Goal: Information Seeking & Learning: Learn about a topic

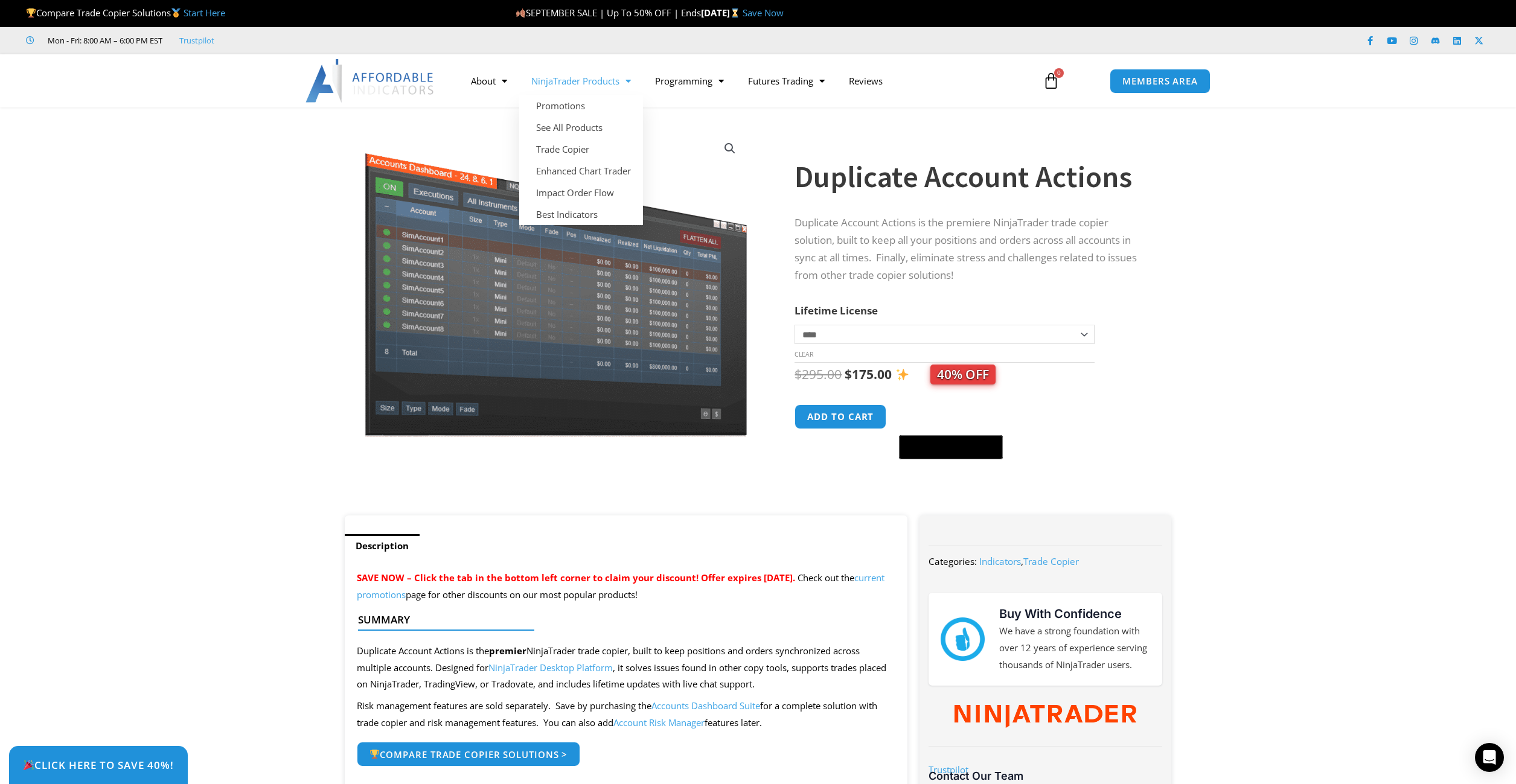
click at [588, 84] on link "NinjaTrader Products" at bounding box center [581, 80] width 124 height 28
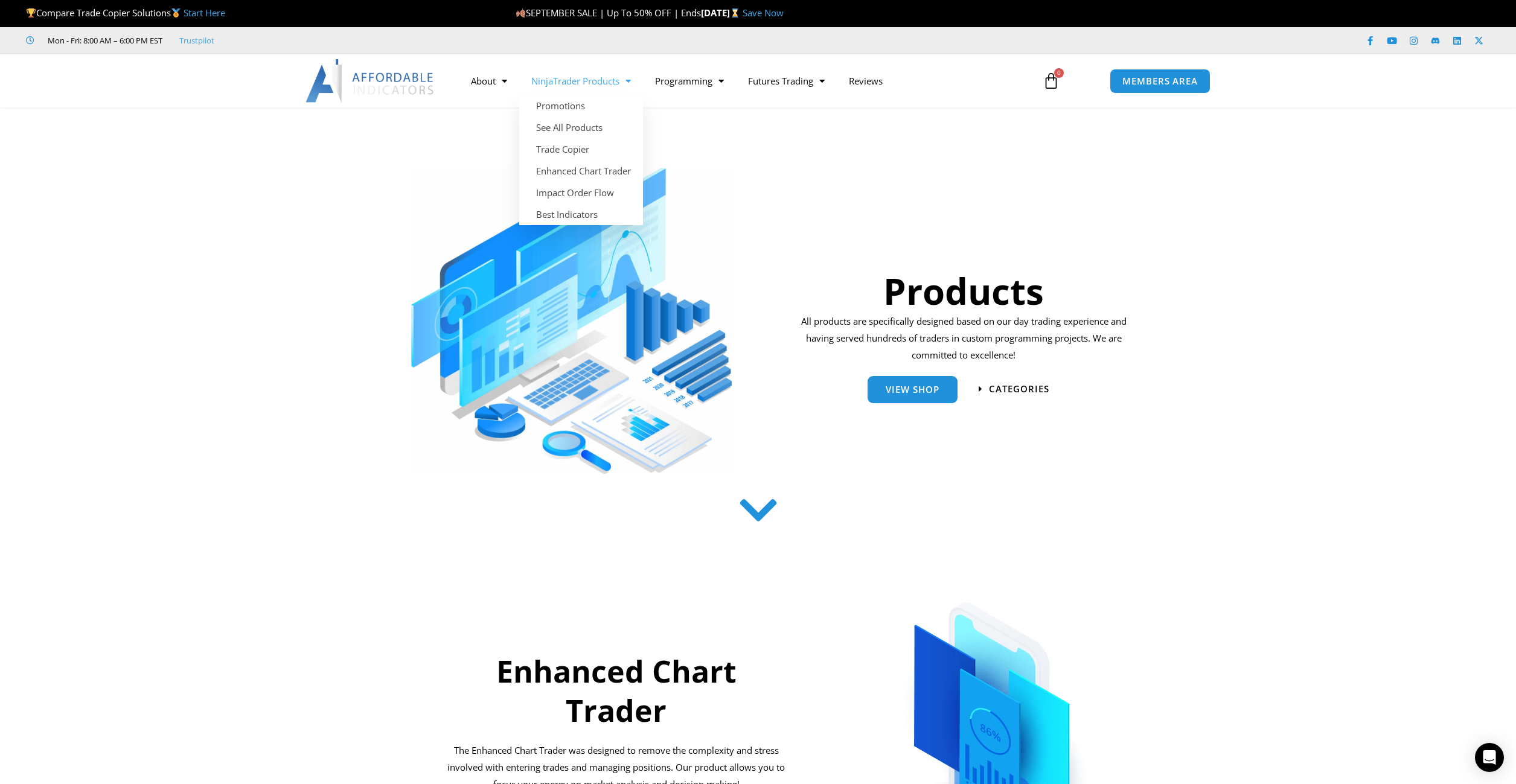
click at [583, 83] on link "NinjaTrader Products" at bounding box center [581, 80] width 124 height 28
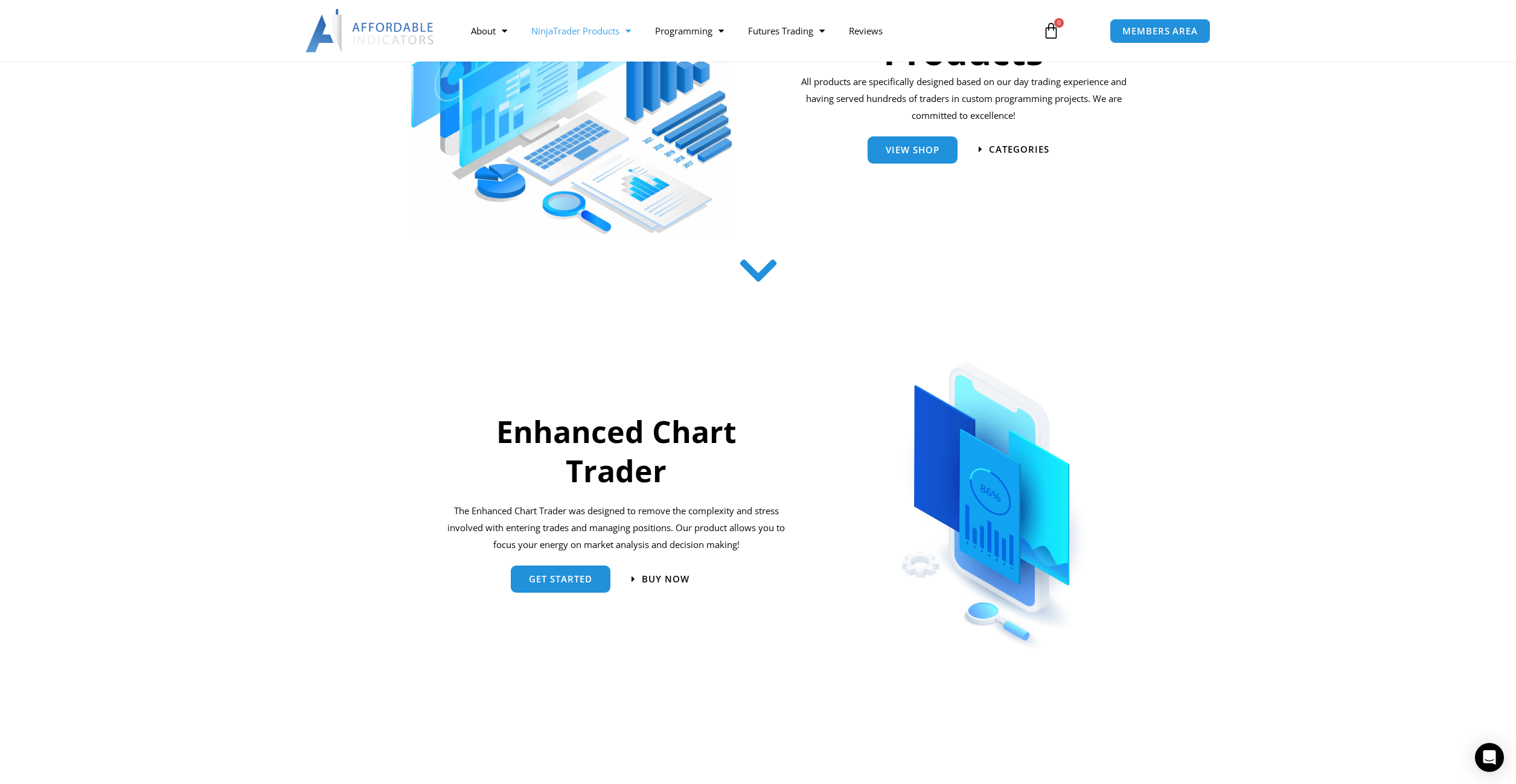
scroll to position [242, 0]
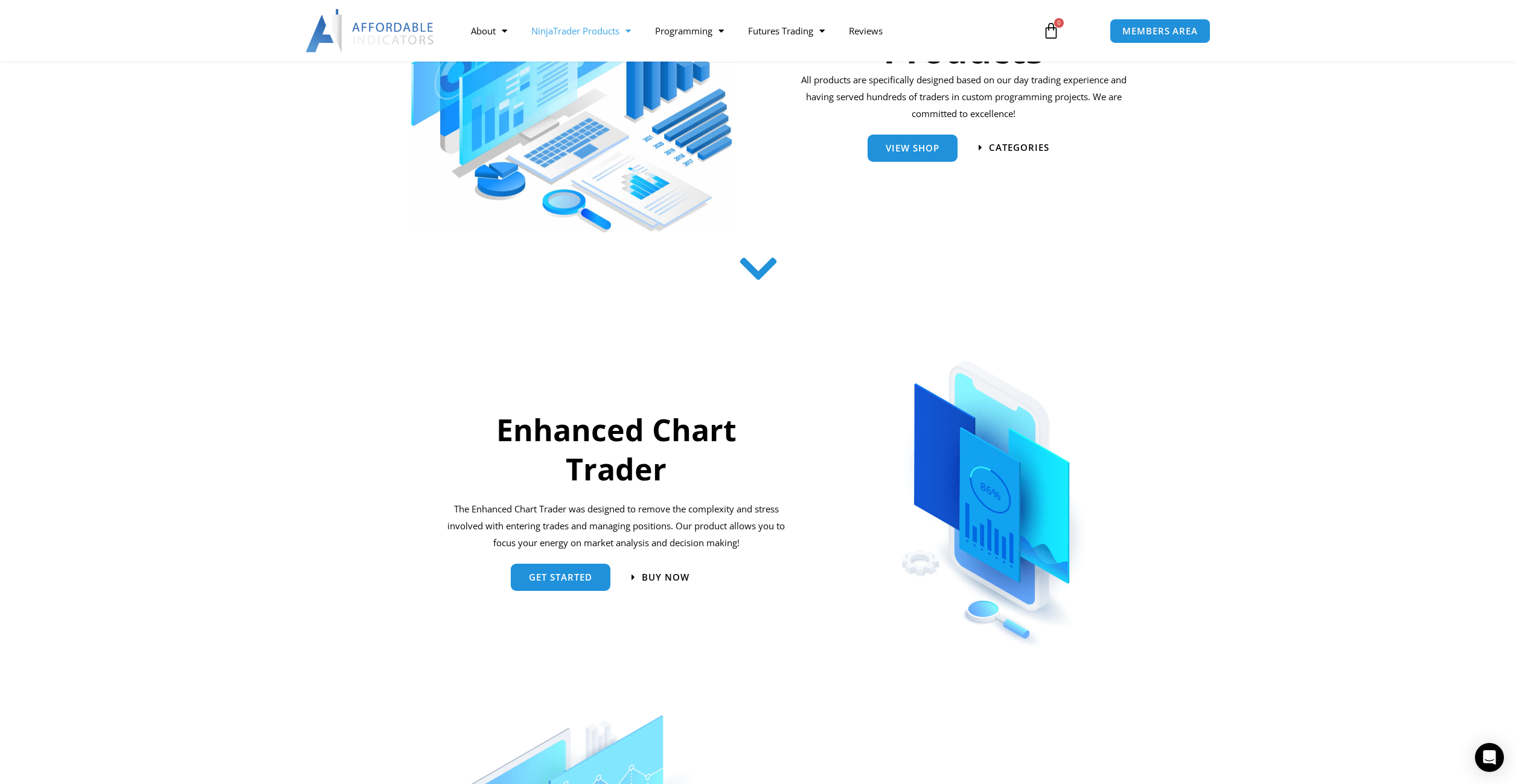
click at [646, 526] on p "The Enhanced Chart Trader was designed to remove the complexity and stress invo…" at bounding box center [617, 526] width 342 height 51
click at [549, 567] on link "get started" at bounding box center [560, 572] width 100 height 27
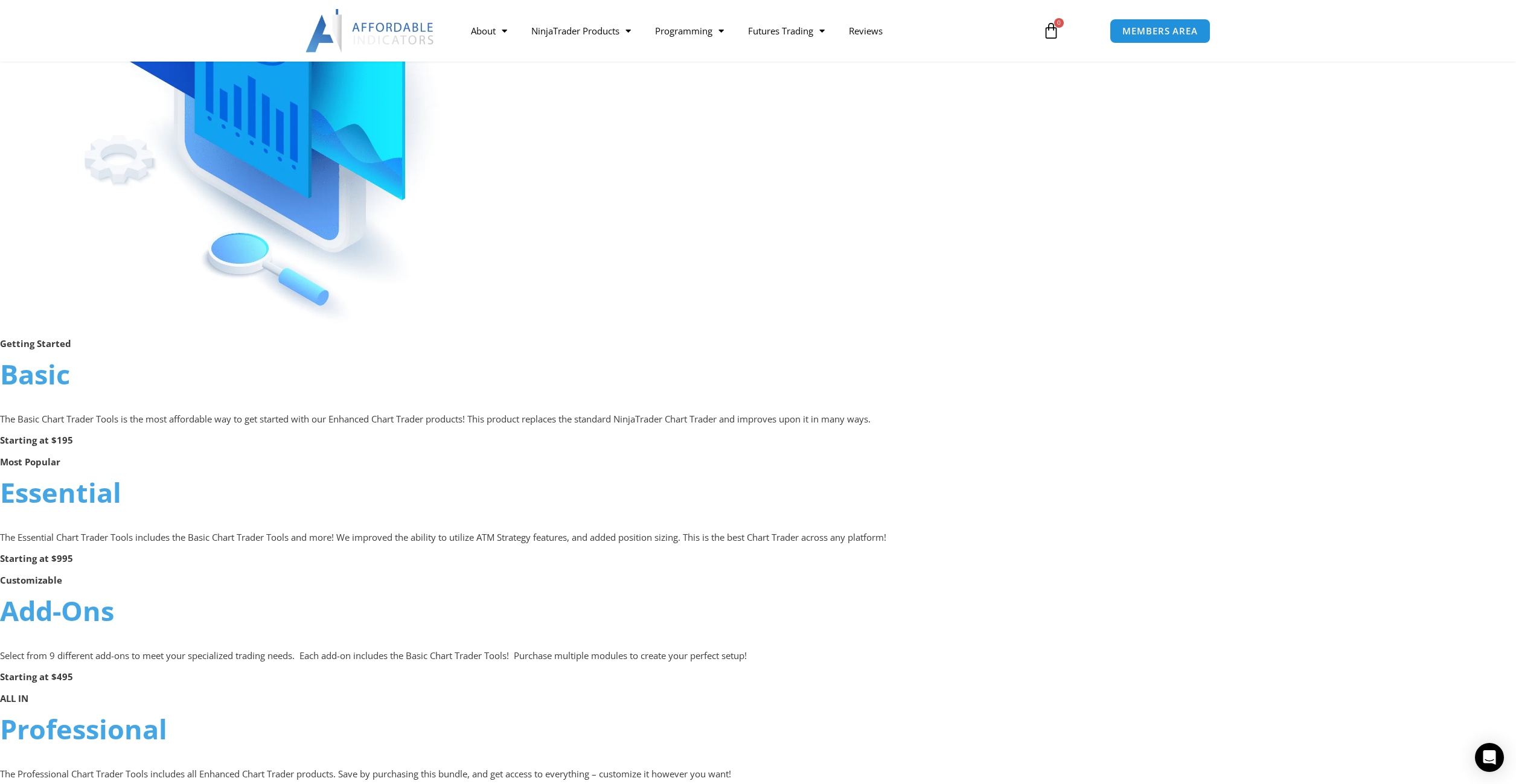
scroll to position [483, 0]
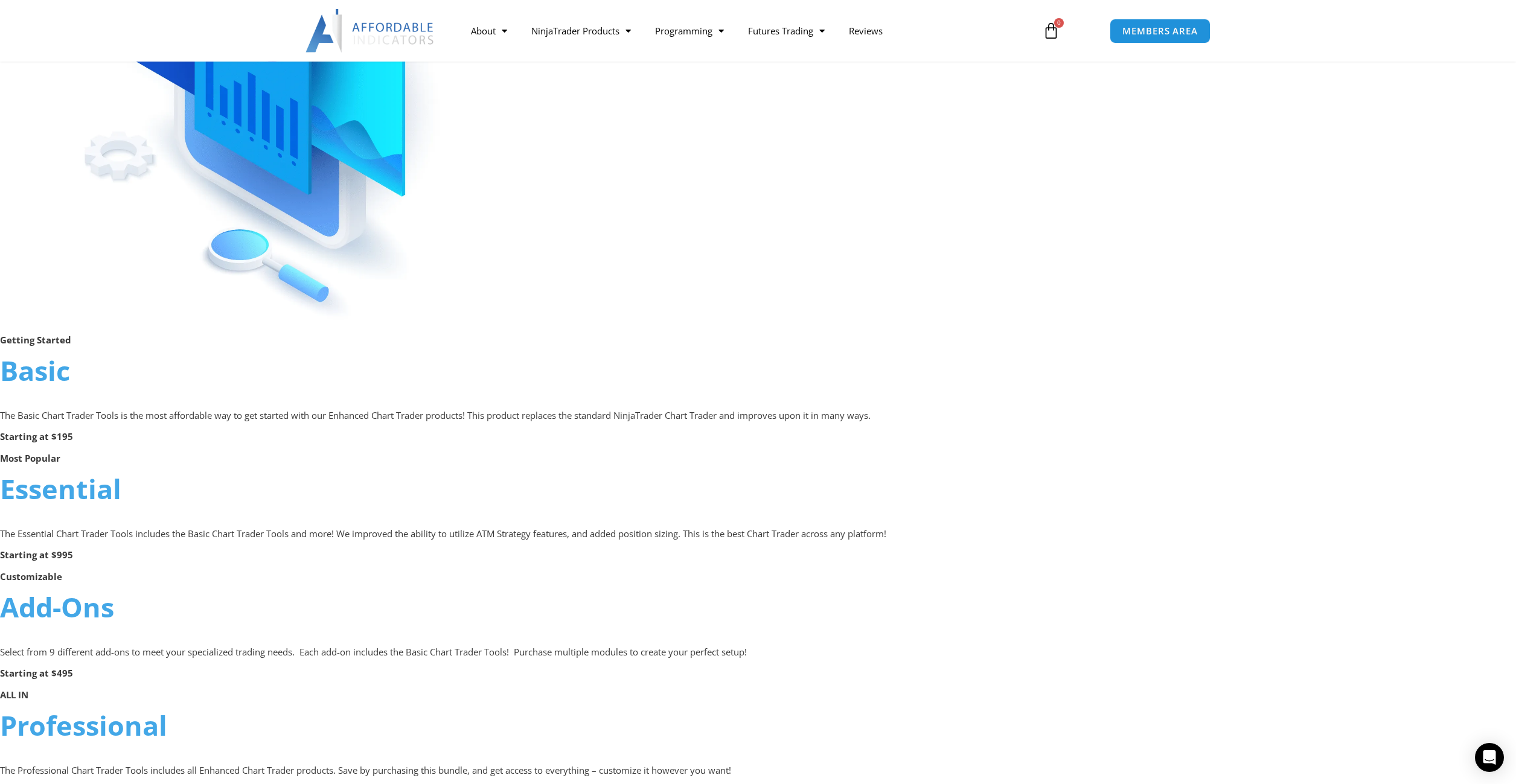
click at [56, 441] on strong "Starting at $195" at bounding box center [36, 436] width 73 height 12
click at [180, 417] on p "The Basic Chart Trader Tools is the most affordable way to get started with our…" at bounding box center [758, 416] width 1516 height 17
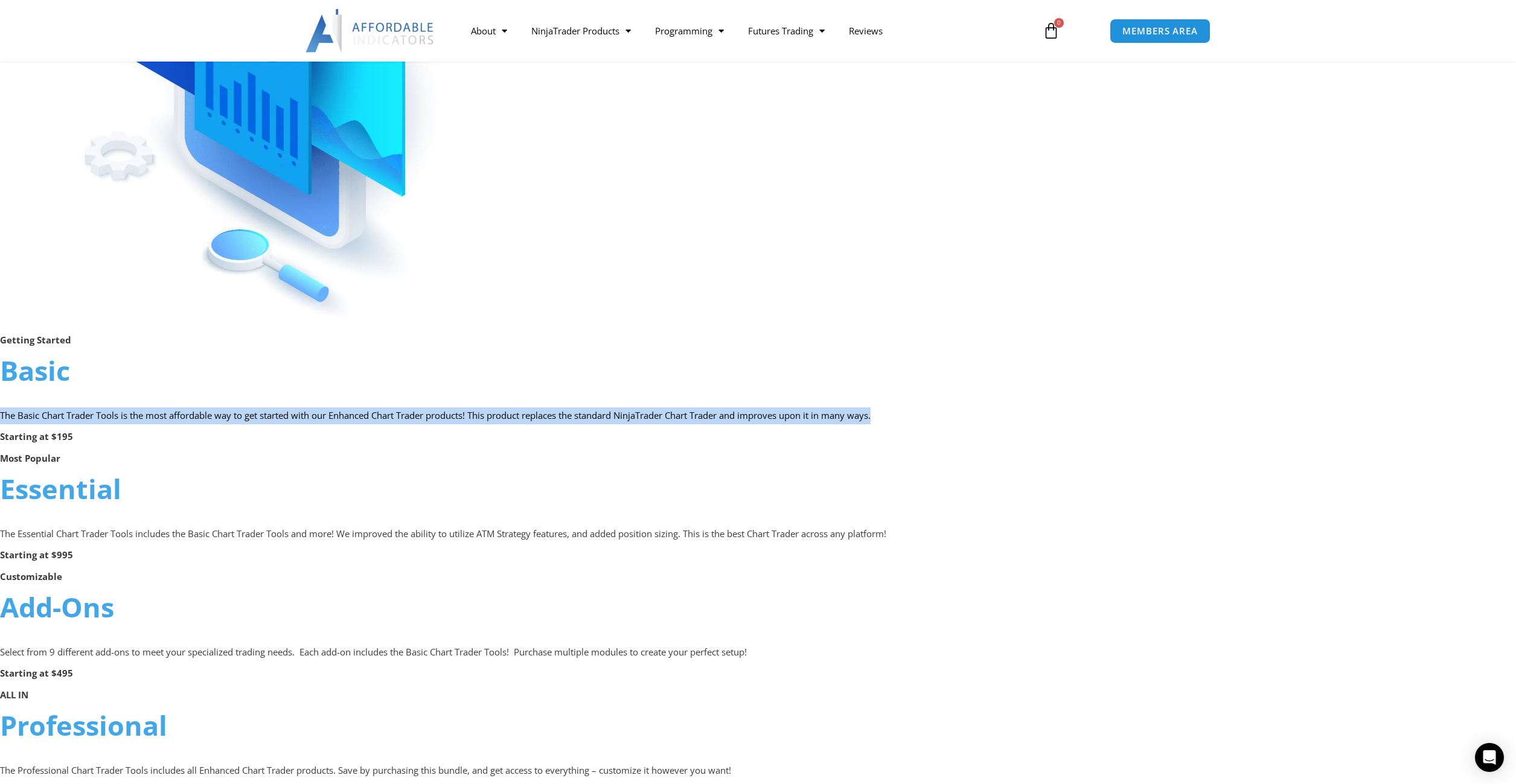
click at [180, 417] on p "The Basic Chart Trader Tools is the most affordable way to get started with our…" at bounding box center [758, 416] width 1516 height 17
click at [205, 420] on p "The Basic Chart Trader Tools is the most affordable way to get started with our…" at bounding box center [758, 416] width 1516 height 17
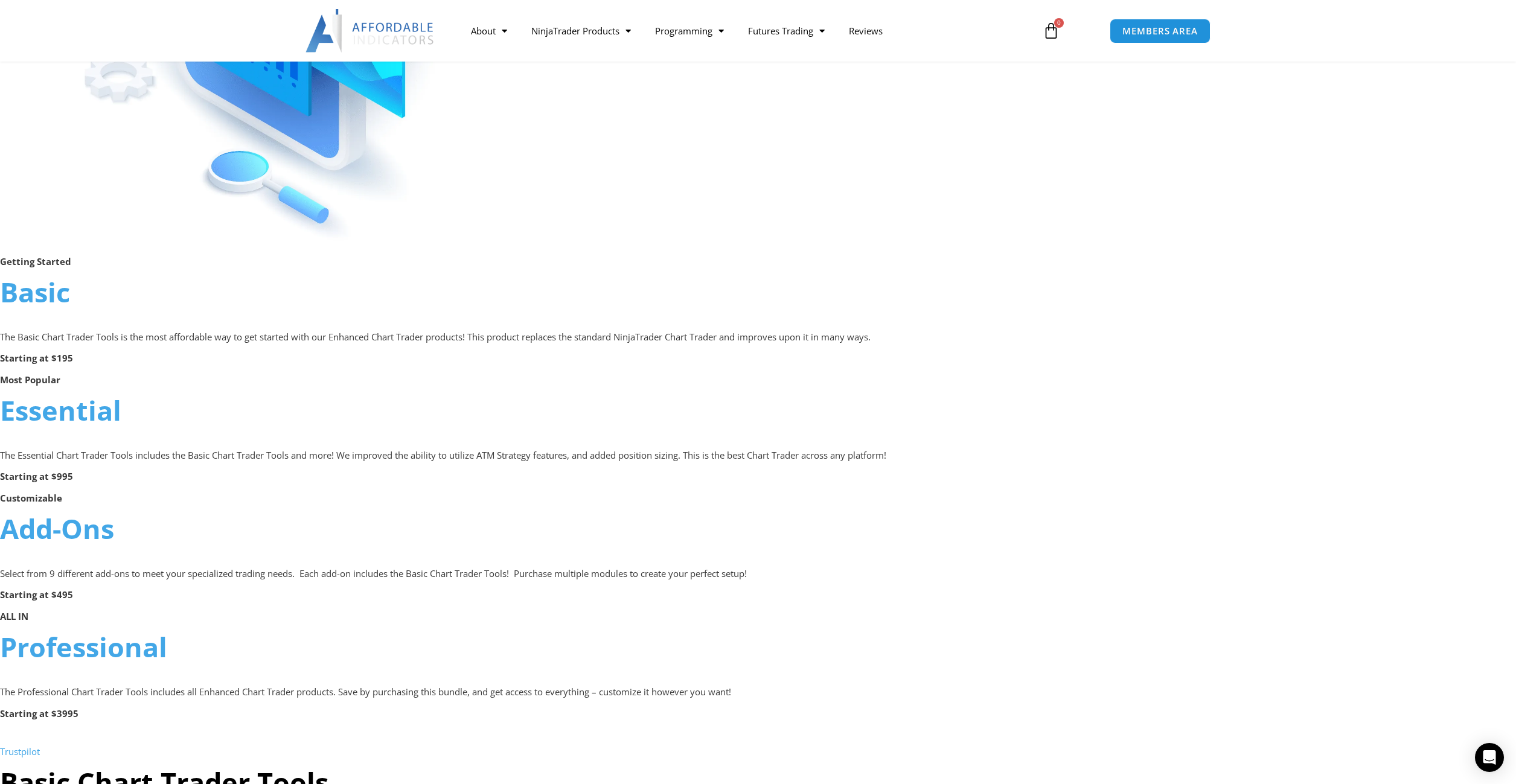
scroll to position [785, 0]
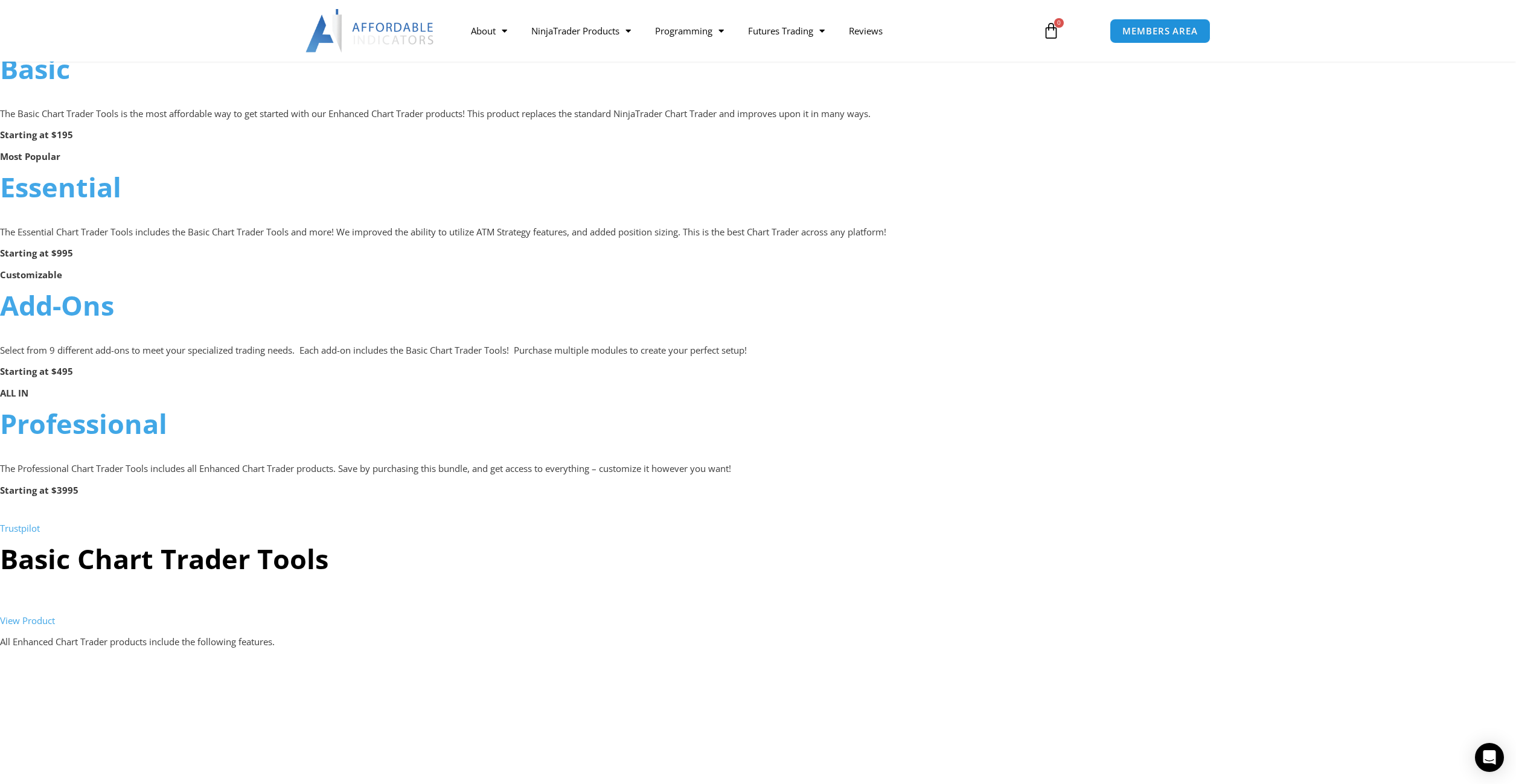
click at [69, 427] on link "Professional" at bounding box center [84, 424] width 167 height 37
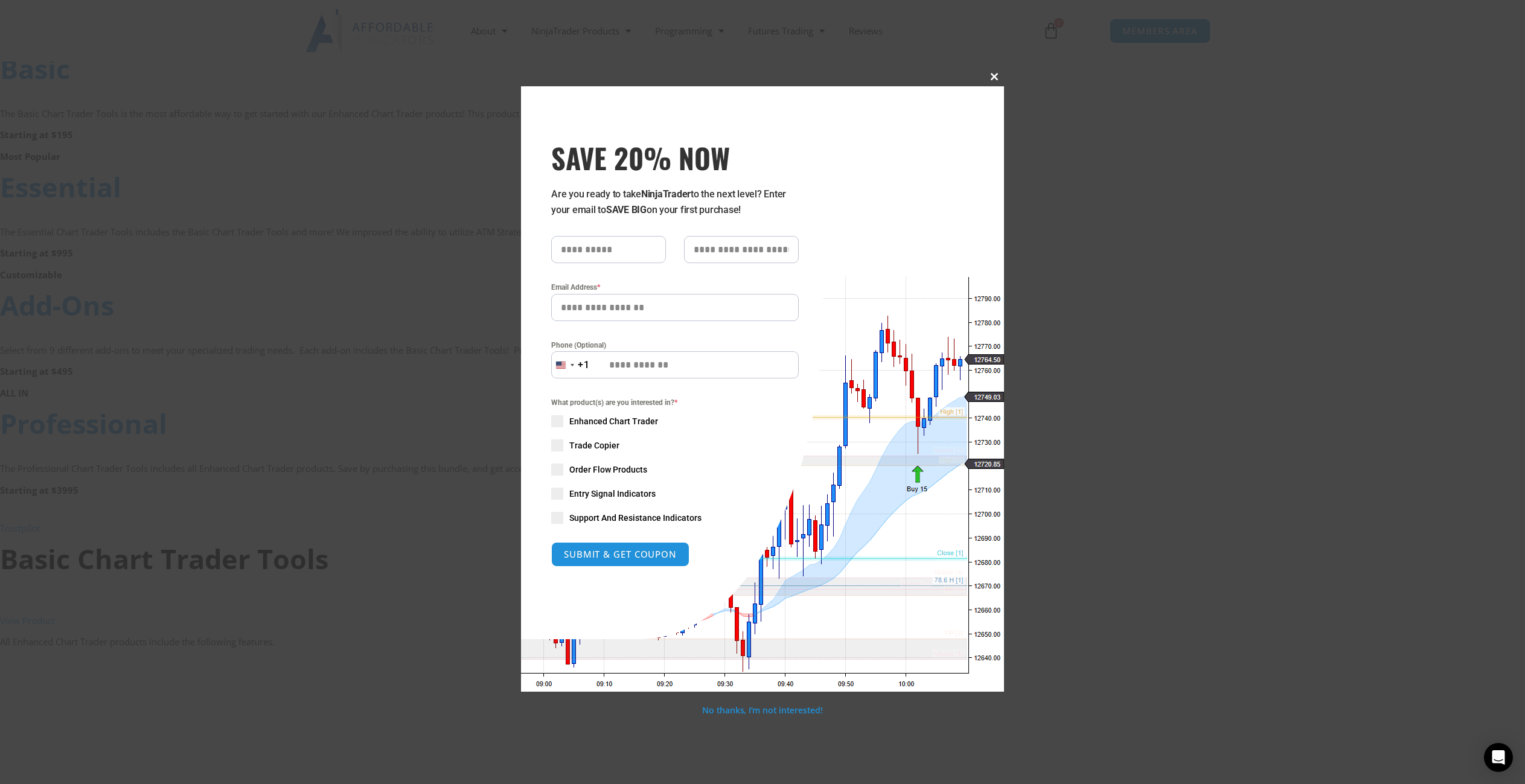
click at [990, 77] on span "SAVE 20% NOW popup" at bounding box center [994, 76] width 19 height 7
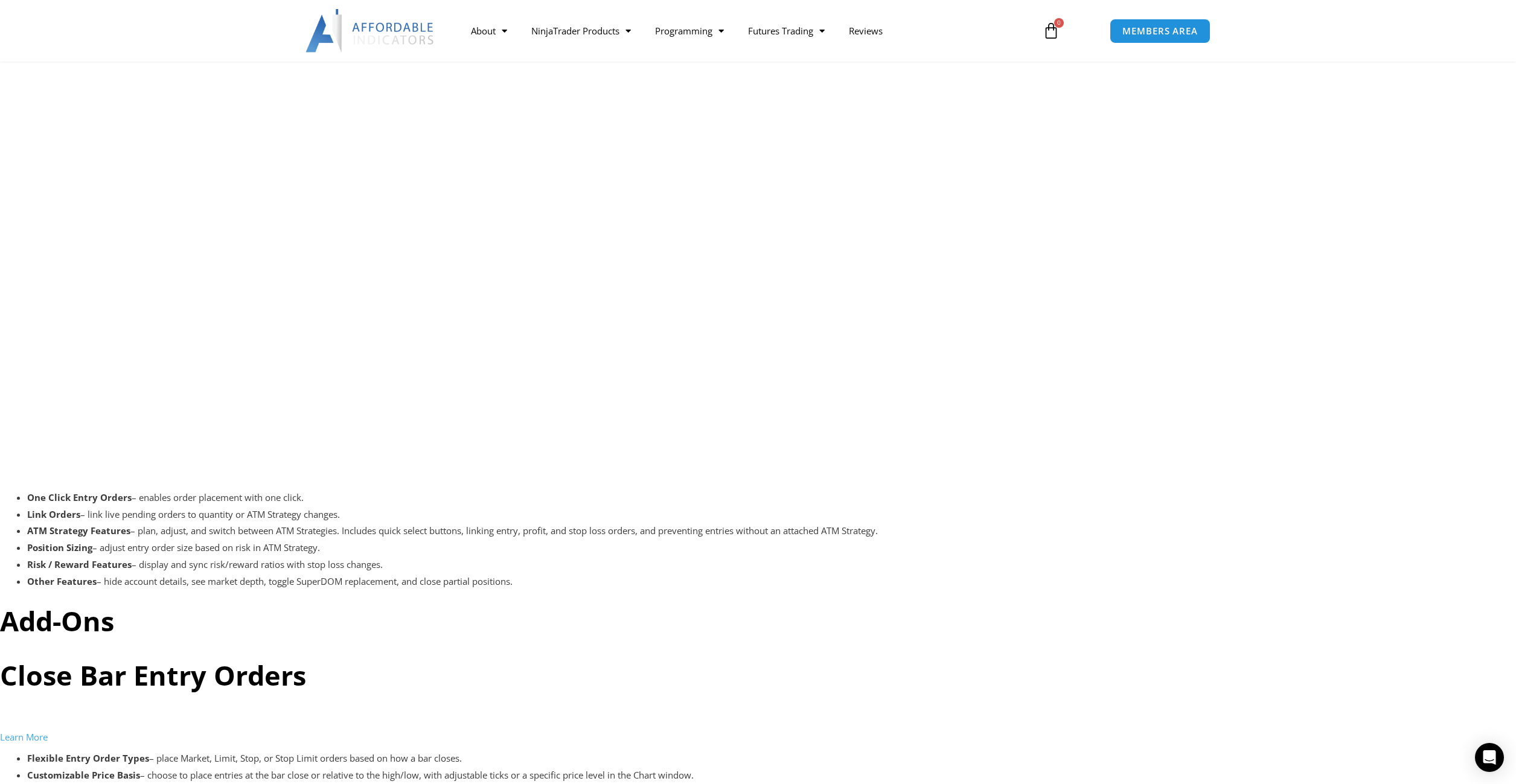
scroll to position [3077, 0]
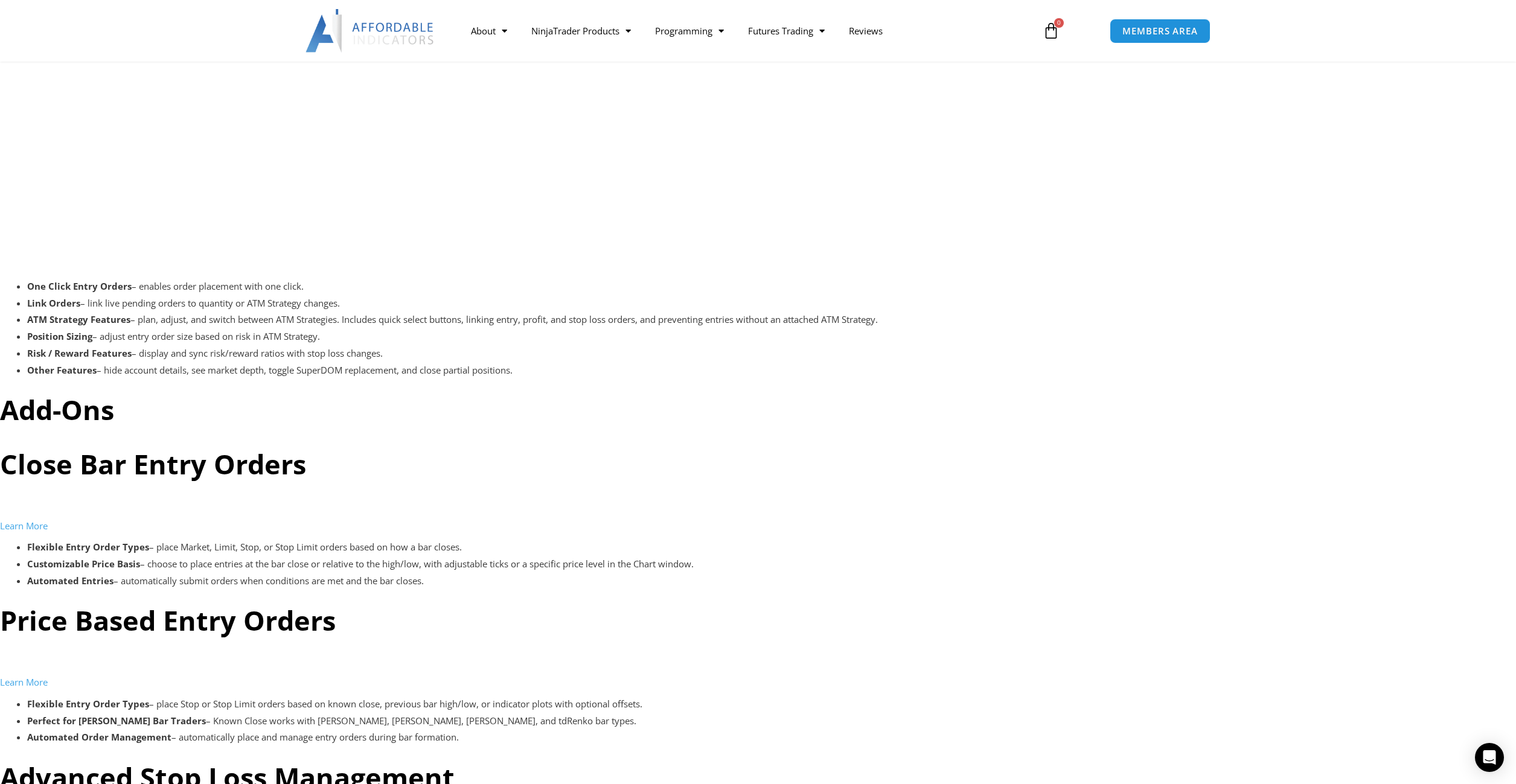
click at [349, 351] on li "Risk / Reward Features – display and sync risk/reward ratios with stop loss cha…" at bounding box center [772, 353] width 1489 height 17
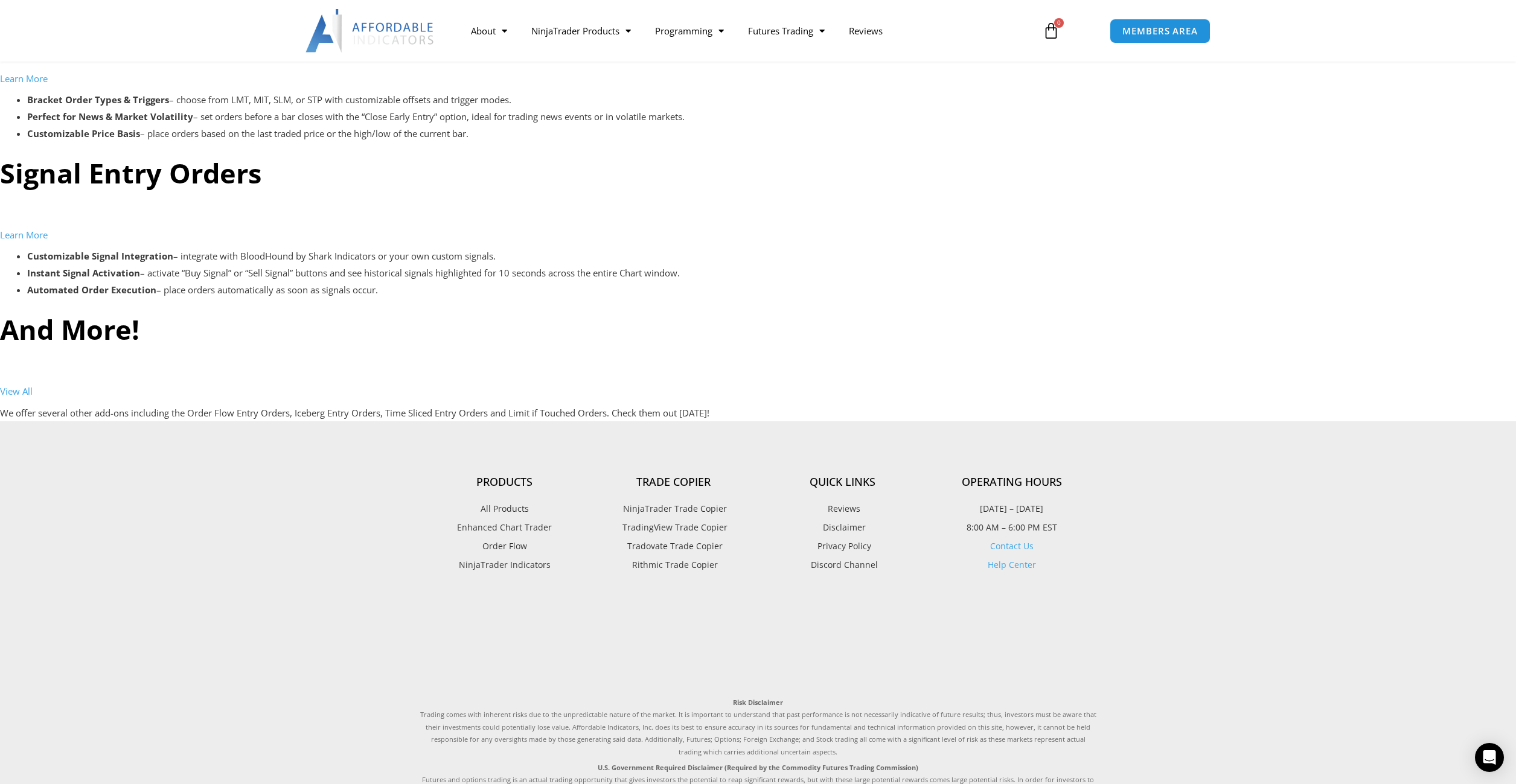
scroll to position [4220, 0]
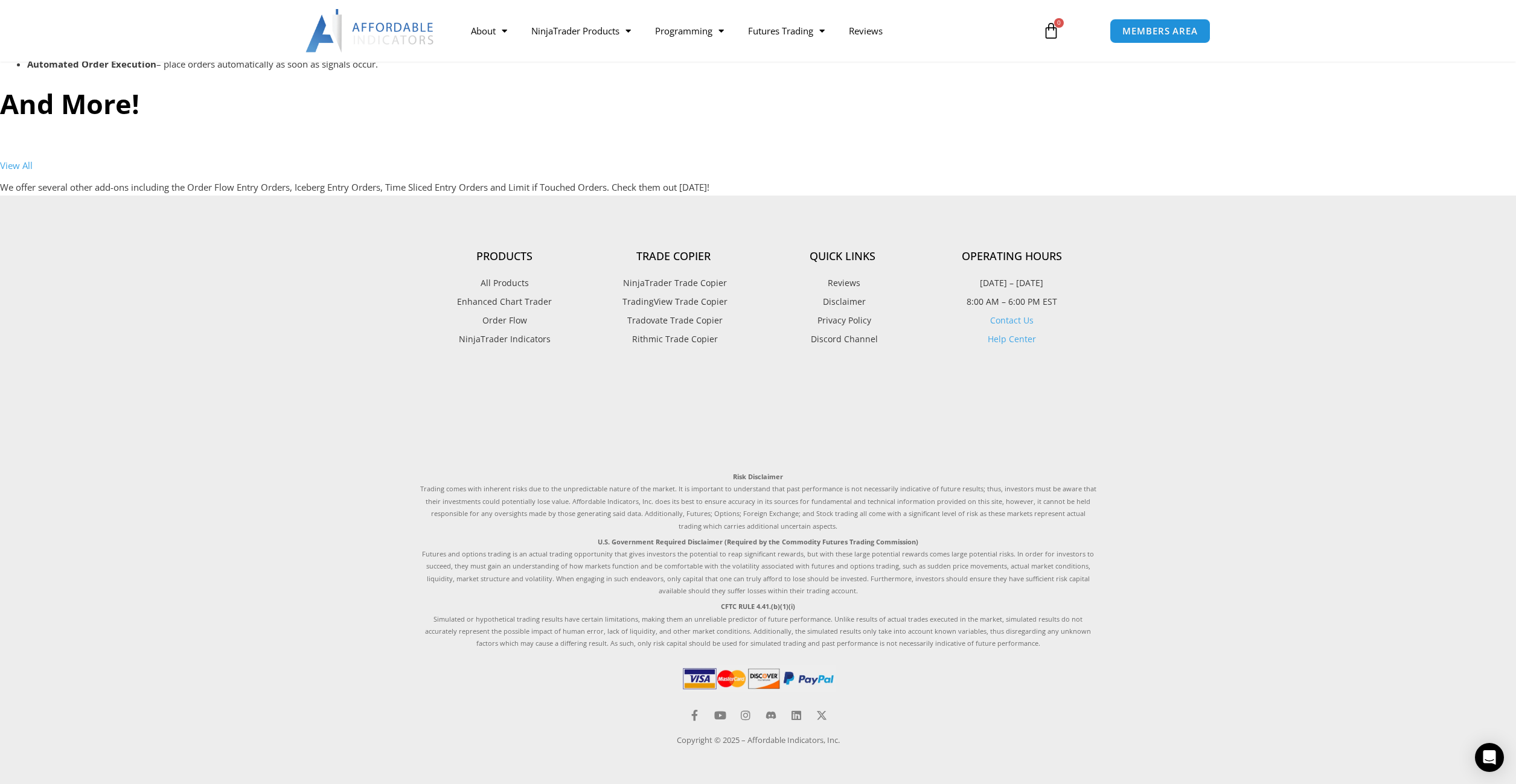
click at [689, 286] on span "NinjaTrader Trade Copier" at bounding box center [673, 283] width 107 height 16
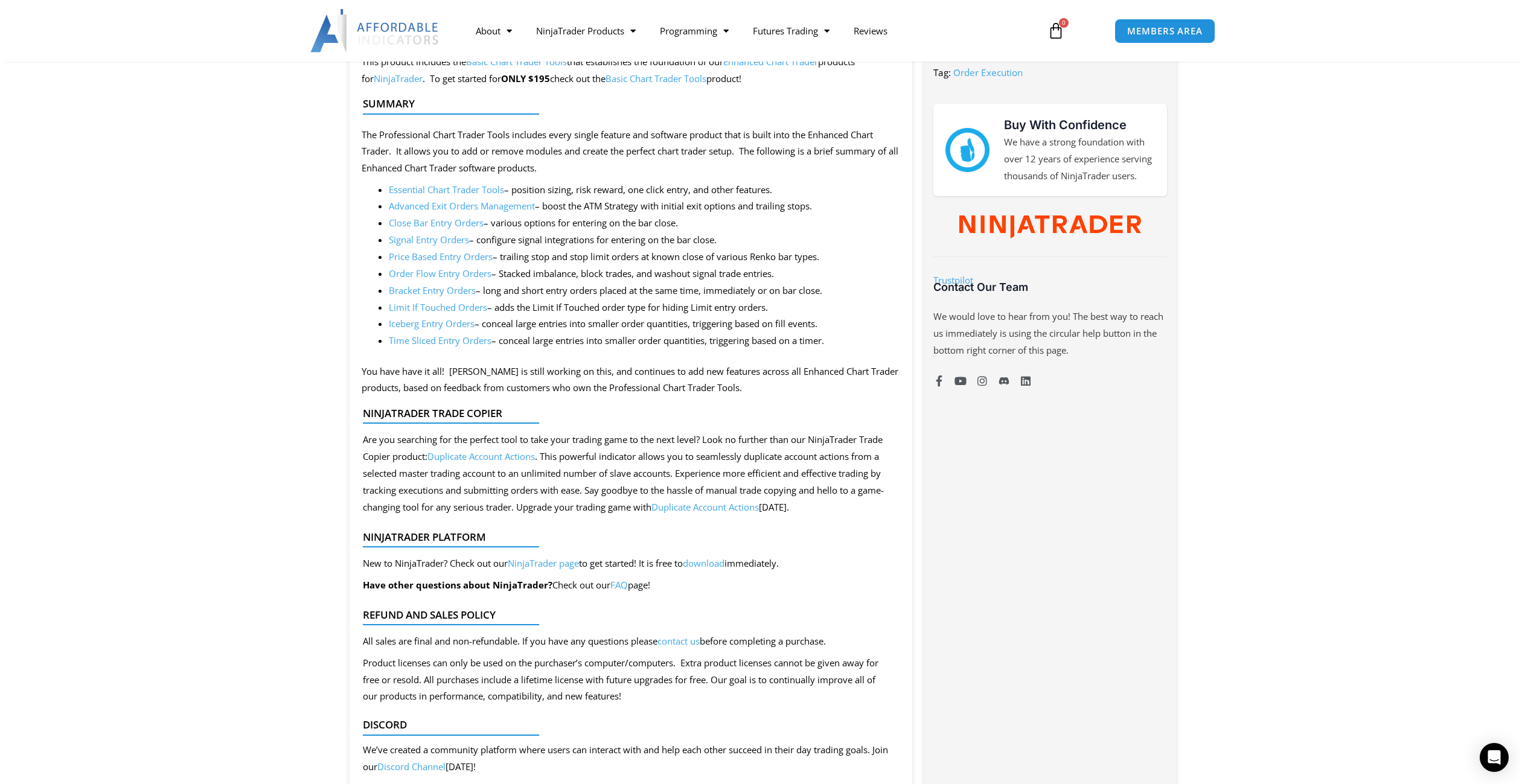
scroll to position [543, 0]
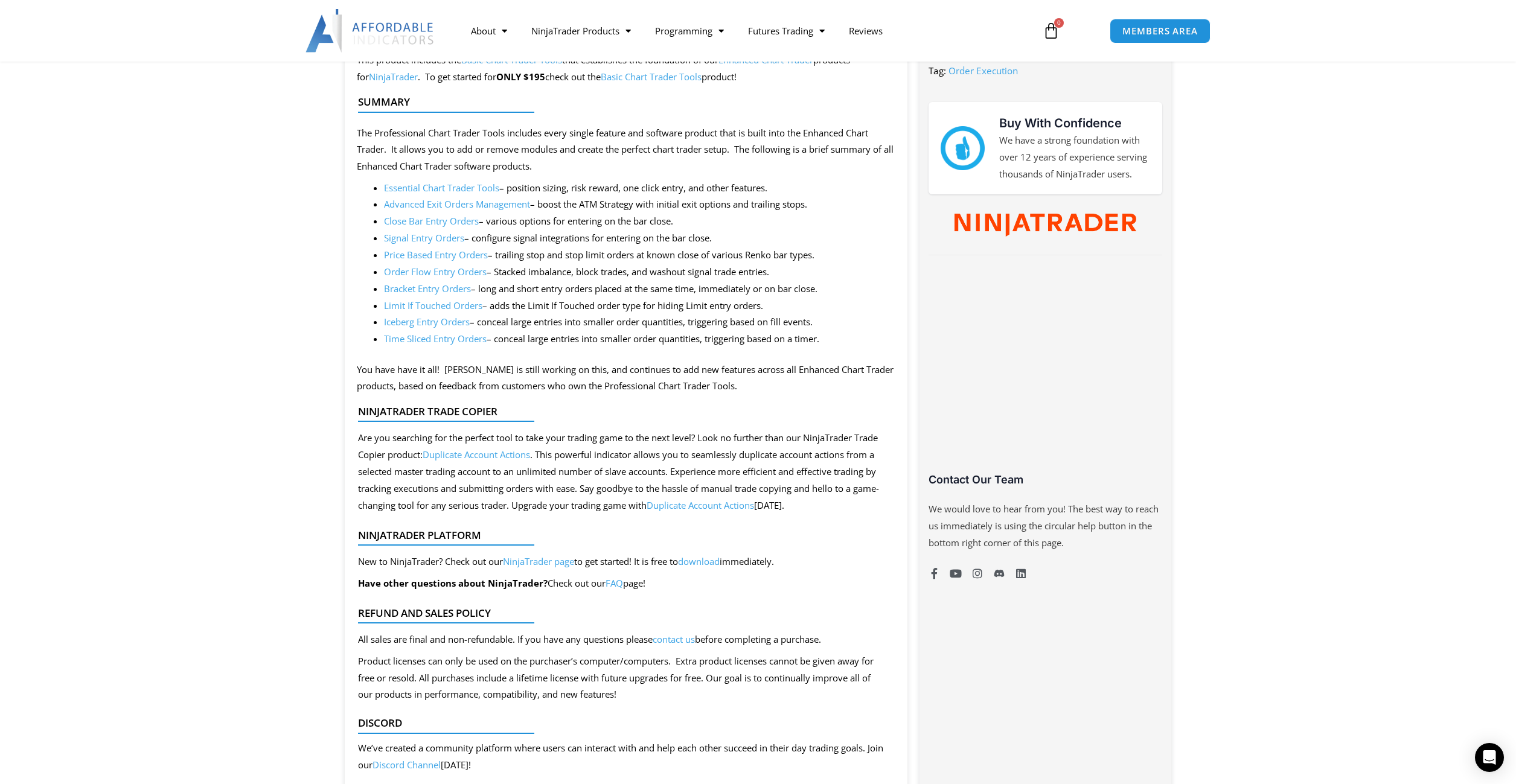
click at [627, 298] on li "Limit If Touched Orders – adds the Limit If Touched order type for hiding Limit…" at bounding box center [640, 306] width 512 height 17
click at [598, 276] on li "Order Flow Entry Orders – Stacked imbalance, block trades, and washout signal t…" at bounding box center [640, 272] width 512 height 17
click at [622, 272] on li "Order Flow Entry Orders – Stacked imbalance, block trades, and washout signal t…" at bounding box center [640, 272] width 512 height 17
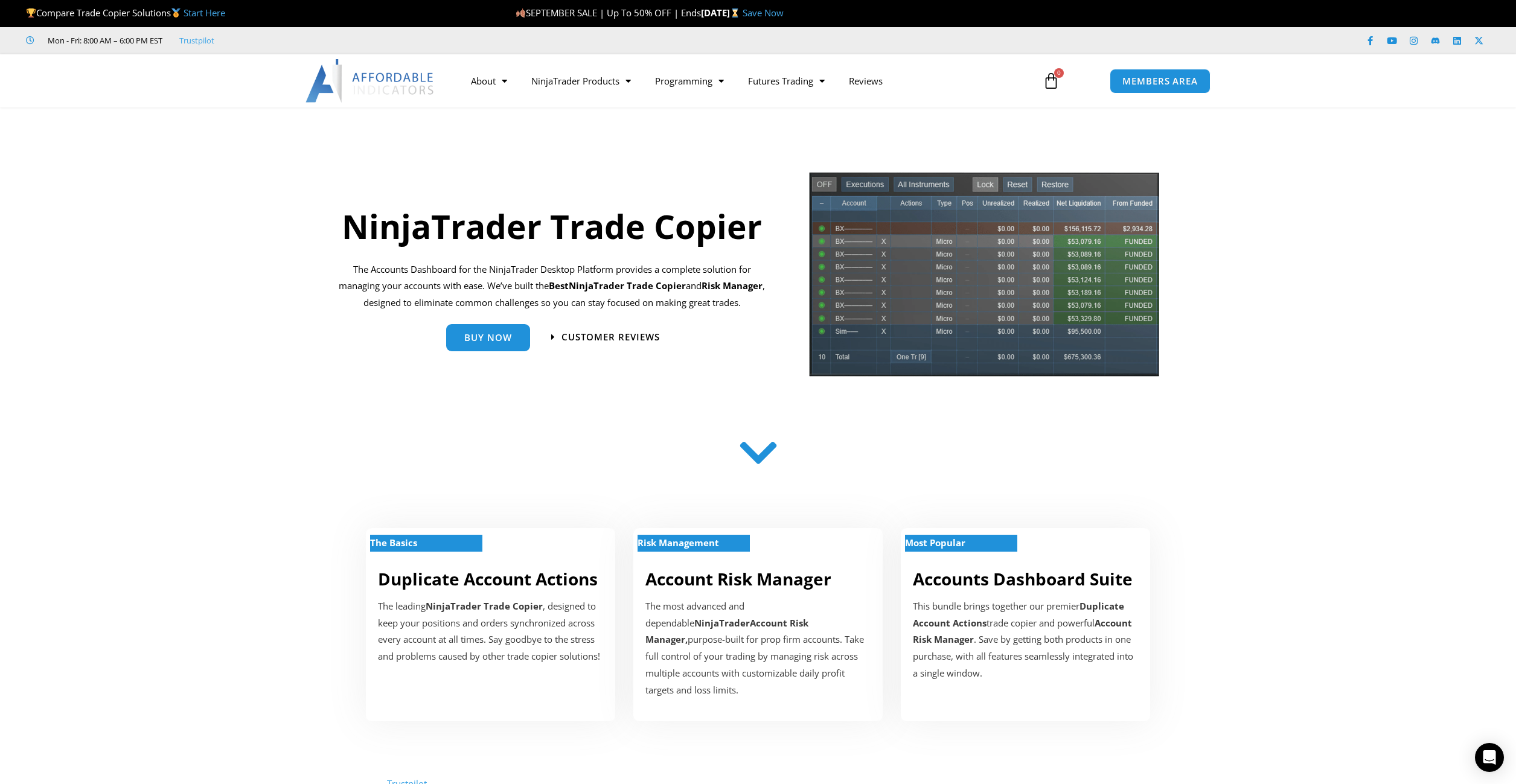
click at [654, 278] on p "The Accounts Dashboard for the NinjaTrader Desktop Platform provides a complete…" at bounding box center [552, 286] width 439 height 51
click at [646, 275] on p "The Accounts Dashboard for the NinjaTrader Desktop Platform provides a complete…" at bounding box center [552, 286] width 439 height 51
click at [484, 332] on span "Buy Now" at bounding box center [487, 332] width 47 height 9
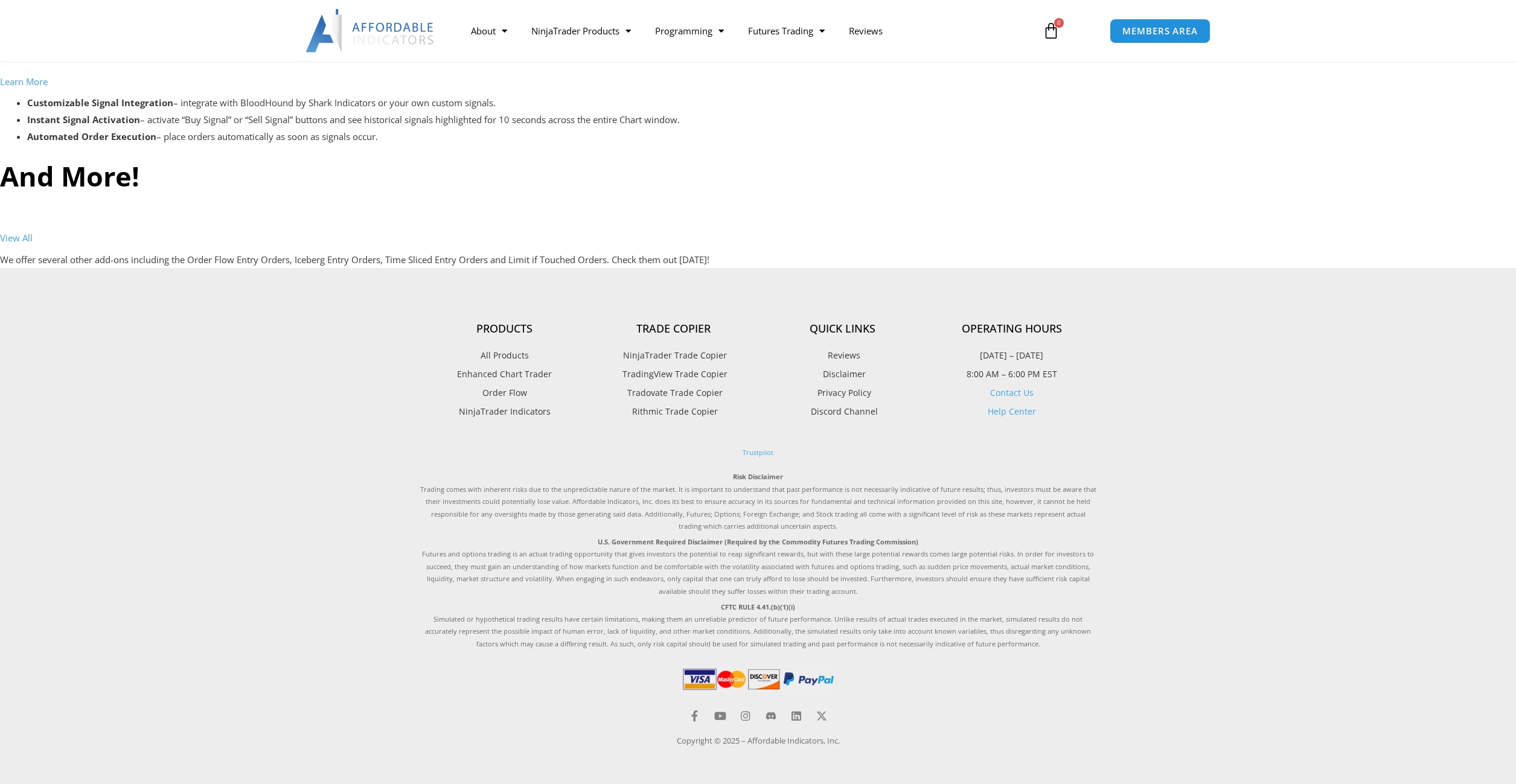
scroll to position [4148, 0]
